Goal: Find specific page/section: Find specific page/section

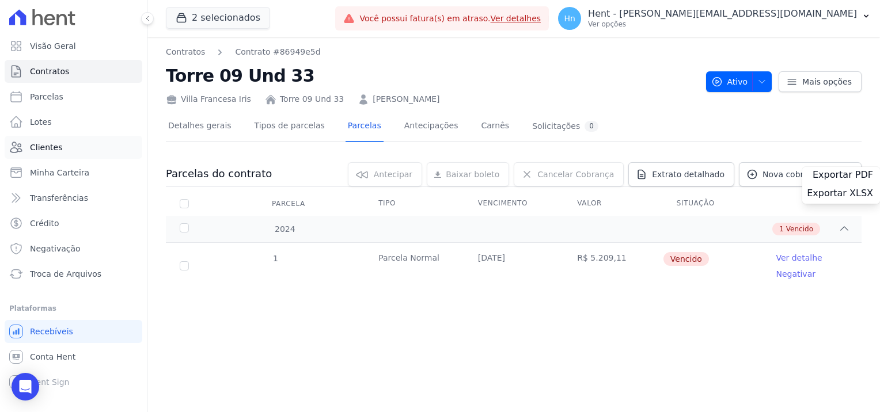
click at [58, 152] on span "Clientes" at bounding box center [46, 148] width 32 height 12
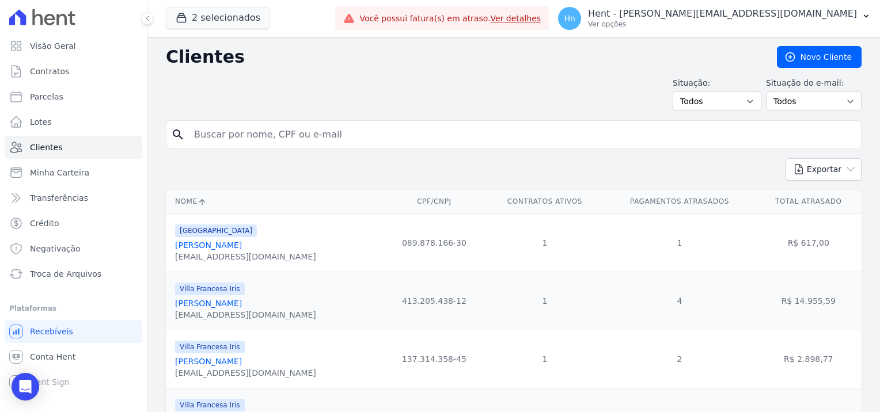
click at [260, 141] on input "search" at bounding box center [521, 134] width 669 height 23
paste input "[PERSON_NAME]"
type input "[PERSON_NAME]"
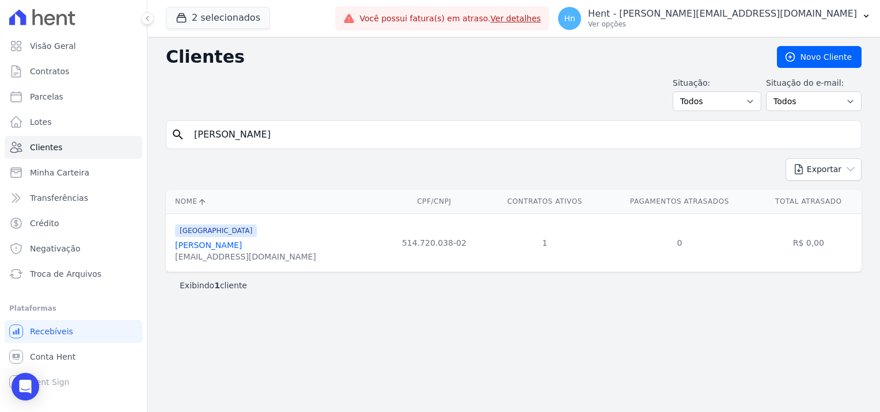
click at [199, 243] on link "[PERSON_NAME]" at bounding box center [208, 245] width 67 height 9
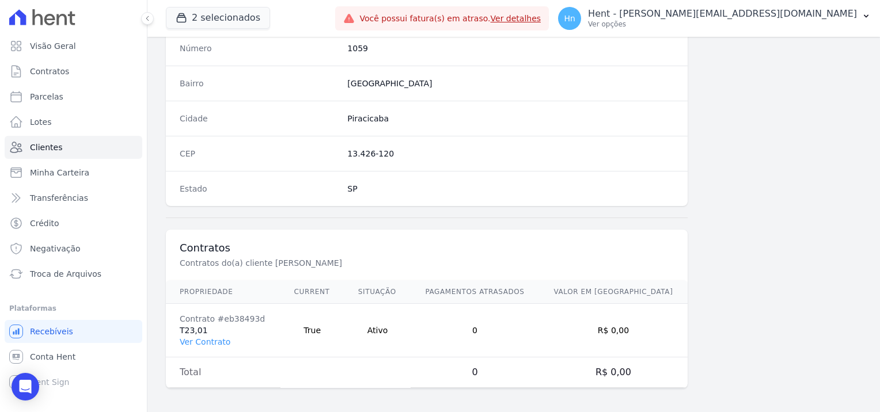
scroll to position [661, 0]
click at [194, 330] on td "Contrato #eb38493d T23,01 Ver Contrato" at bounding box center [223, 331] width 115 height 54
click at [205, 338] on link "Ver Contrato" at bounding box center [205, 342] width 51 height 9
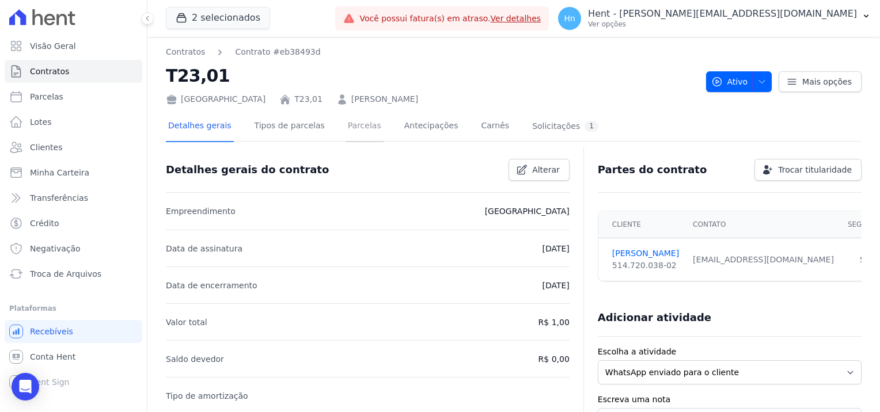
click at [346, 124] on link "Parcelas" at bounding box center [365, 127] width 38 height 31
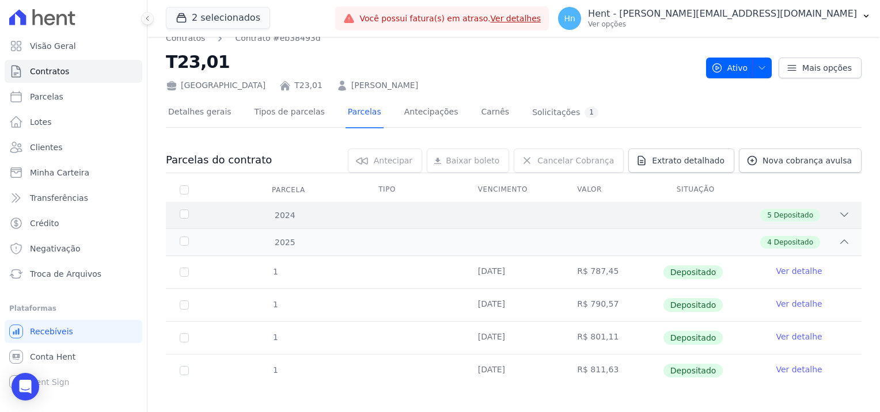
scroll to position [21, 0]
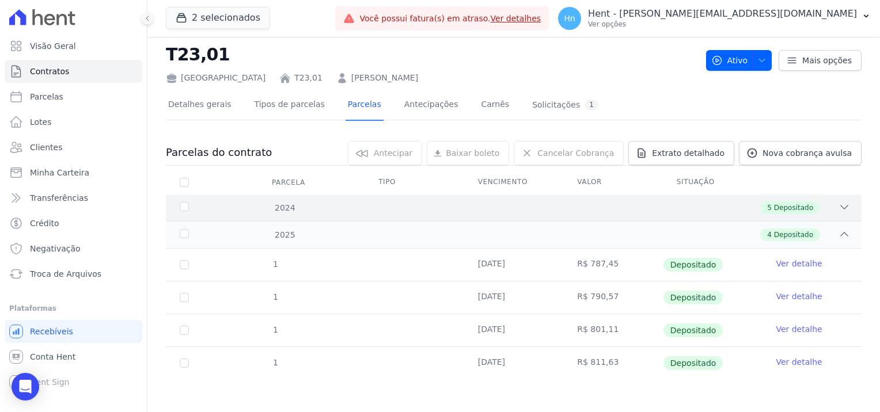
click at [839, 204] on icon at bounding box center [845, 208] width 12 height 12
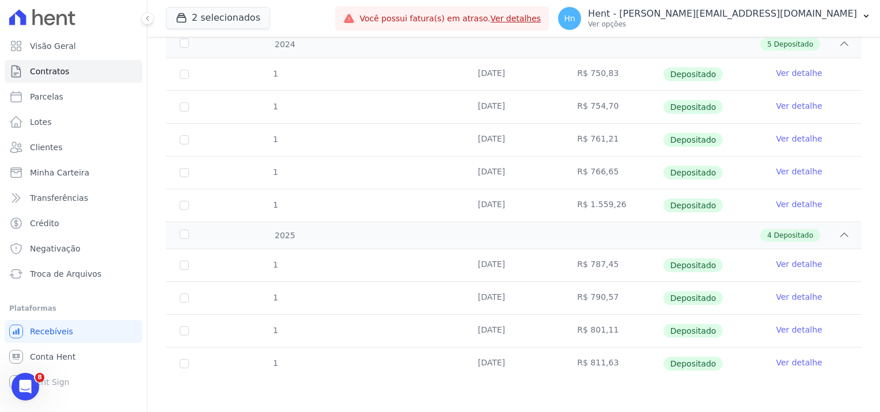
scroll to position [0, 0]
